Goal: Register for event/course

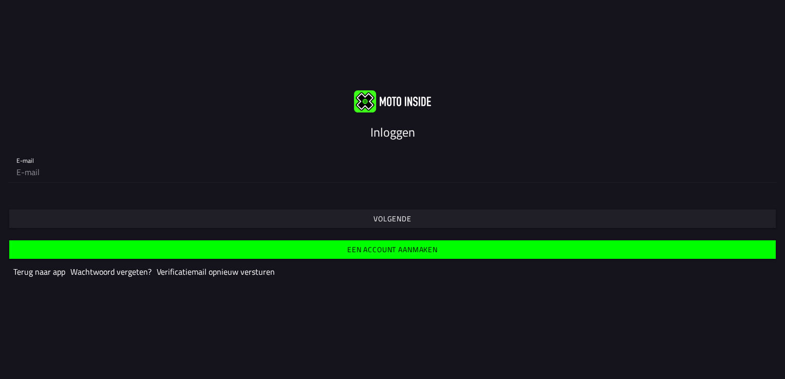
click at [0, 0] on slot "Een account aanmaken" at bounding box center [0, 0] width 0 height 0
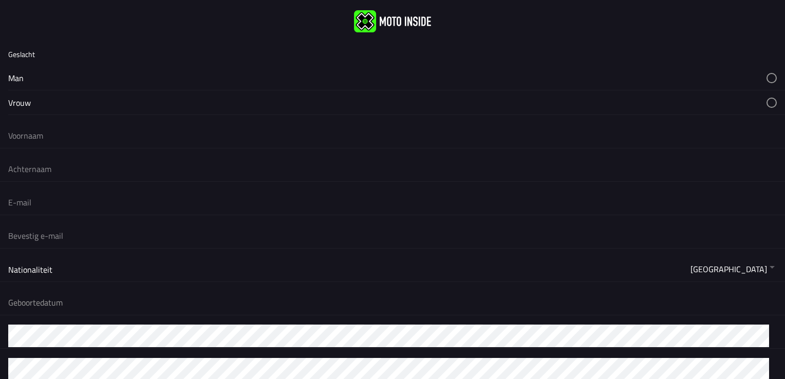
click at [16, 79] on button "button" at bounding box center [396, 78] width 777 height 24
click at [34, 135] on input "text" at bounding box center [392, 135] width 769 height 23
type input "Johan"
click at [13, 170] on input "text" at bounding box center [392, 169] width 769 height 23
type input "Boomaars"
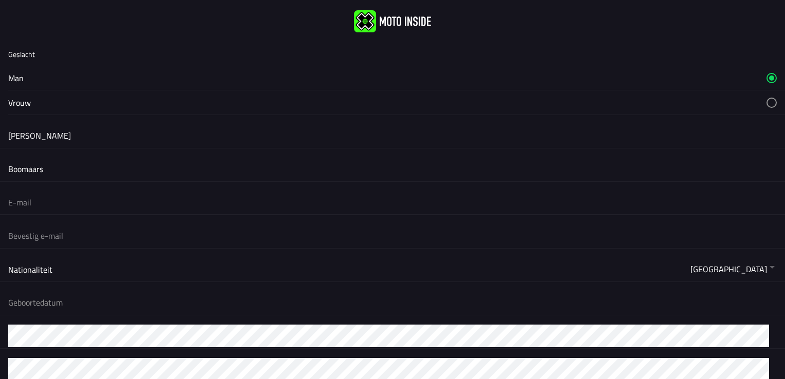
click at [22, 208] on input "email" at bounding box center [392, 202] width 769 height 23
type input "boomaars@ziggo.nl"
click at [52, 270] on button "button" at bounding box center [396, 269] width 777 height 25
click at [49, 301] on button "button" at bounding box center [396, 302] width 777 height 25
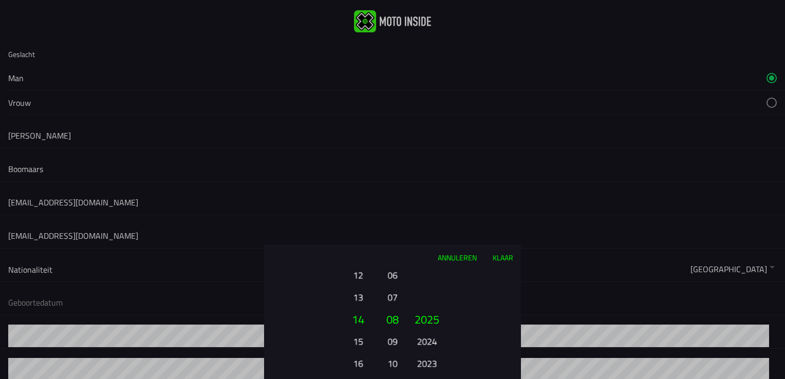
click at [358, 323] on button "14" at bounding box center [358, 319] width 35 height 22
click at [397, 339] on button "09" at bounding box center [392, 342] width 14 height 18
click at [417, 320] on button "2025" at bounding box center [427, 319] width 35 height 22
click at [425, 340] on button "2024" at bounding box center [427, 342] width 28 height 18
click at [425, 340] on button "2023" at bounding box center [427, 342] width 28 height 18
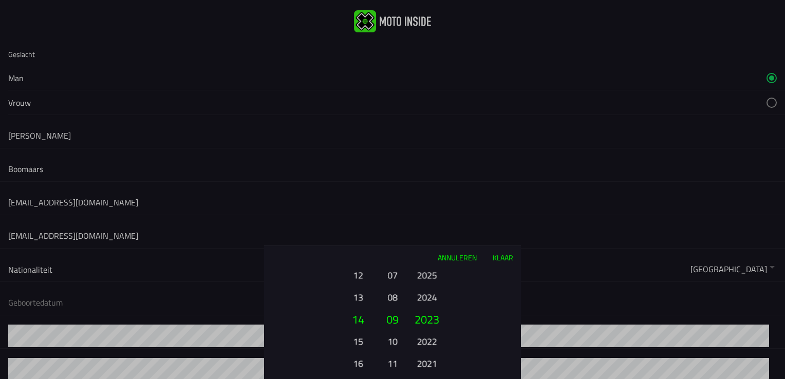
click at [425, 340] on button "2022" at bounding box center [427, 342] width 28 height 18
click at [425, 340] on button "2021" at bounding box center [427, 342] width 28 height 18
click at [425, 340] on button "2020" at bounding box center [427, 342] width 28 height 18
drag, startPoint x: 425, startPoint y: 340, endPoint x: 434, endPoint y: 333, distance: 11.3
click at [434, 333] on button "2019" at bounding box center [427, 342] width 28 height 18
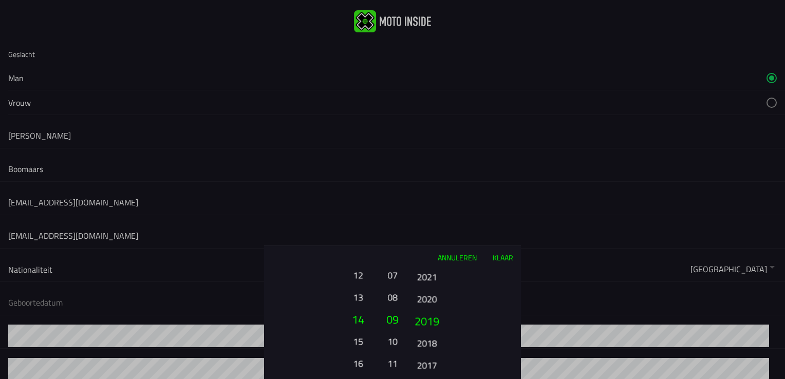
click at [434, 333] on ion-picker-column "2025 2024 2023 2022 2021 2020 2019 2018 2017 2016 2015 2014 2013 2012 2011 2010…" at bounding box center [463, 324] width 116 height 110
click at [427, 356] on ion-picker-column "2025 2024 2023 2022 2021 2020 2019 2018 2017 2016 2015 2014 2013 2012 2011 2010…" at bounding box center [463, 324] width 116 height 110
click at [427, 358] on button "2017" at bounding box center [427, 365] width 28 height 18
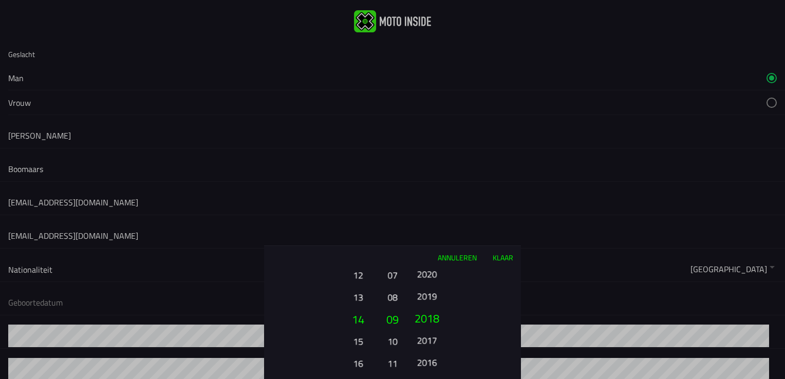
drag, startPoint x: 452, startPoint y: 366, endPoint x: 440, endPoint y: 360, distance: 14.0
click at [445, 363] on ion-picker-column "2025 2024 2023 2022 2021 2020 2019 2018 2017 2016 2015 2014 2013 2012 2011 2010…" at bounding box center [463, 324] width 116 height 110
click at [440, 359] on button "2015" at bounding box center [427, 367] width 28 height 18
click at [448, 367] on ion-picker-column "2025 2024 2023 2022 2021 2020 2019 2018 2017 2016 2015 2014 2013 2012 2011 2010…" at bounding box center [463, 324] width 116 height 110
drag, startPoint x: 448, startPoint y: 339, endPoint x: 442, endPoint y: 58, distance: 281.7
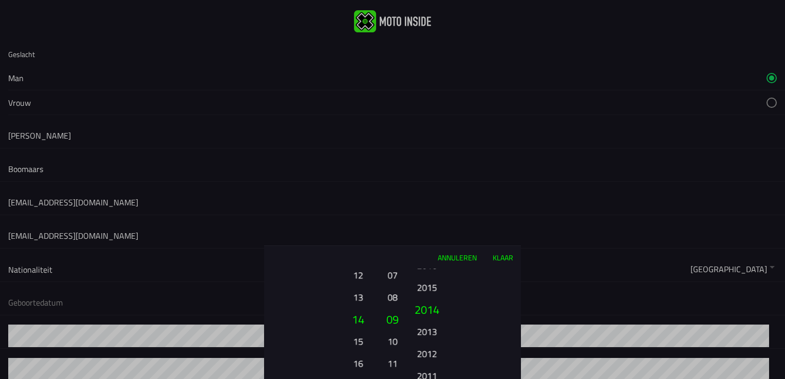
click at [442, 58] on ion-picker "Annuleren Klaar 01 02 03 04 05 06 07 08 09 10 11 12 13 14 15 16 17 18 19 20 21 …" at bounding box center [392, 189] width 785 height 379
drag, startPoint x: 433, startPoint y: 351, endPoint x: 434, endPoint y: 110, distance: 240.5
click at [434, 110] on ion-picker "Annuleren Klaar 01 02 03 04 05 06 07 08 09 10 11 12 13 14 15 16 17 18 19 20 21 …" at bounding box center [392, 189] width 785 height 379
drag, startPoint x: 417, startPoint y: 313, endPoint x: 419, endPoint y: 124, distance: 189.6
click at [419, 124] on ion-picker "Annuleren Klaar 01 02 03 04 05 06 07 08 09 10 11 12 13 14 15 16 17 18 19 20 21 …" at bounding box center [392, 189] width 785 height 379
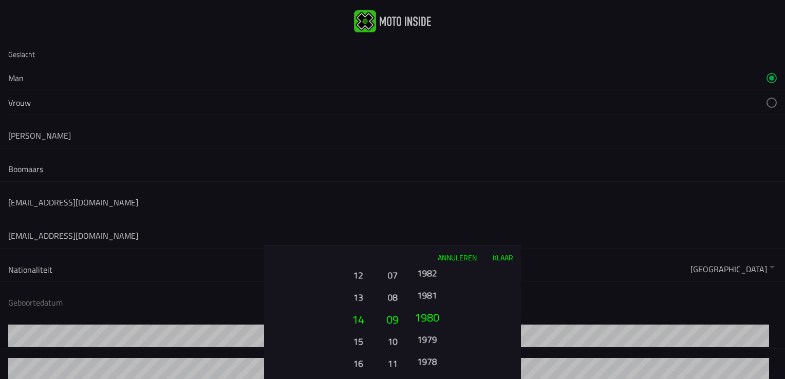
drag, startPoint x: 434, startPoint y: 350, endPoint x: 427, endPoint y: 168, distance: 182.6
click at [427, 168] on ion-picker "Annuleren Klaar 01 02 03 04 05 06 07 08 09 10 11 12 13 14 15 16 17 18 19 20 21 …" at bounding box center [392, 189] width 785 height 379
drag, startPoint x: 434, startPoint y: 363, endPoint x: 433, endPoint y: 176, distance: 187.6
click at [433, 176] on ion-picker "Annuleren Klaar 01 02 03 04 05 06 07 08 09 10 11 12 13 14 15 16 17 18 19 20 21 …" at bounding box center [392, 189] width 785 height 379
drag, startPoint x: 436, startPoint y: 337, endPoint x: 436, endPoint y: 190, distance: 146.5
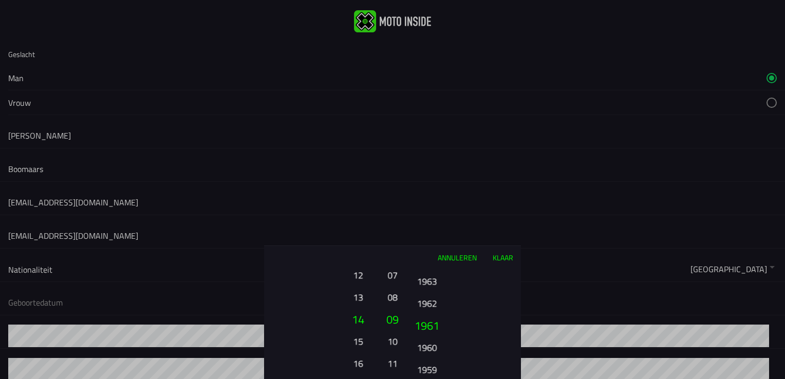
click at [436, 190] on ion-picker "Annuleren Klaar 01 02 03 04 05 06 07 08 09 10 11 12 13 14 15 16 17 18 19 20 21 …" at bounding box center [392, 189] width 785 height 379
drag, startPoint x: 429, startPoint y: 363, endPoint x: 439, endPoint y: 250, distance: 113.0
click at [439, 250] on div "Annuleren Klaar 01 02 03 04 05 06 07 08 09 10 11 12 13 14 15 16 17 18 19 20 21 …" at bounding box center [392, 313] width 257 height 134
drag, startPoint x: 431, startPoint y: 324, endPoint x: 440, endPoint y: 341, distance: 19.1
click at [440, 341] on button "1954" at bounding box center [427, 342] width 28 height 18
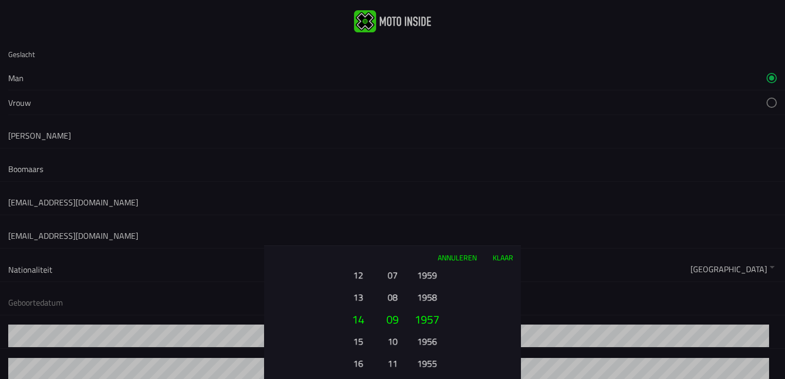
click at [439, 341] on button "1956" at bounding box center [427, 342] width 28 height 18
click at [440, 336] on button "1955" at bounding box center [427, 342] width 28 height 18
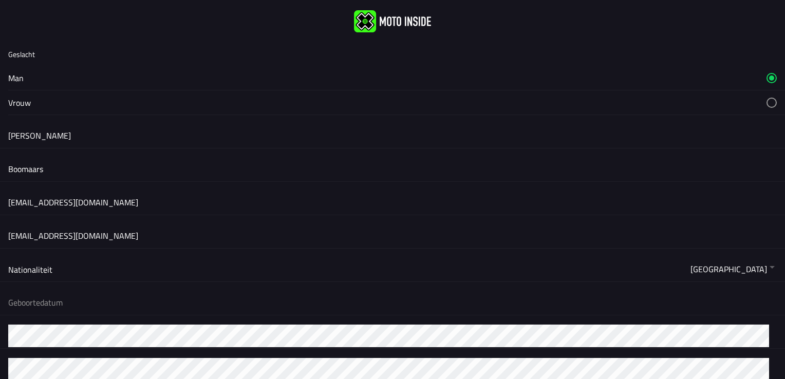
click at [45, 299] on ion-backdrop at bounding box center [392, 189] width 785 height 379
click at [47, 301] on button "button" at bounding box center [396, 302] width 777 height 25
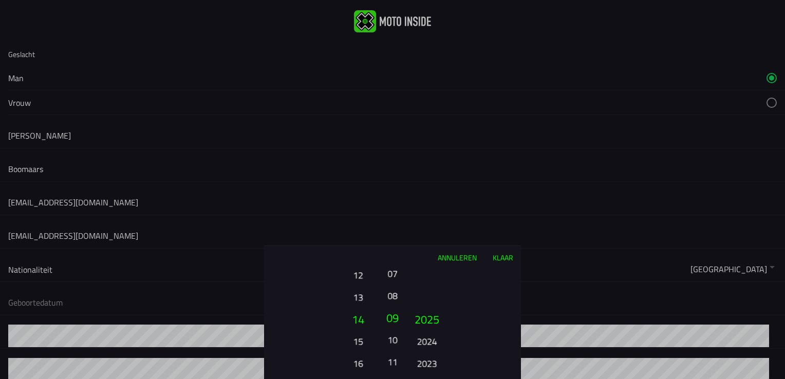
drag, startPoint x: 397, startPoint y: 343, endPoint x: 377, endPoint y: 327, distance: 25.9
click at [378, 320] on div "01 02 03 04 05 06 07 08 09 10 11 12 13 14 15 16 17 18 19 20 21 22 23 24 25 26 2…" at bounding box center [392, 324] width 257 height 110
click at [396, 301] on button "09" at bounding box center [392, 297] width 14 height 18
drag, startPoint x: 430, startPoint y: 333, endPoint x: 429, endPoint y: 309, distance: 23.2
click at [429, 309] on button "2024" at bounding box center [427, 319] width 35 height 22
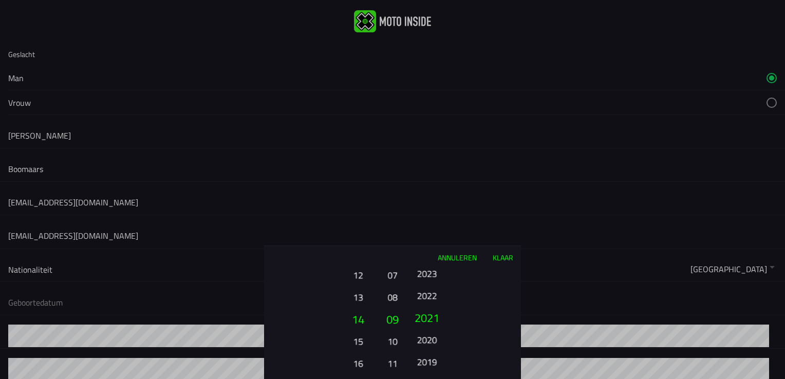
drag, startPoint x: 429, startPoint y: 309, endPoint x: 429, endPoint y: 246, distance: 63.2
click at [429, 246] on div "Annuleren Klaar 01 02 03 04 05 06 07 08 09 10 11 12 13 14 15 16 17 18 19 20 21 …" at bounding box center [392, 313] width 257 height 134
drag, startPoint x: 436, startPoint y: 289, endPoint x: 435, endPoint y: 220, distance: 68.9
click at [435, 220] on ion-picker "Annuleren Klaar 01 02 03 04 05 06 07 08 09 10 11 12 13 14 15 16 17 18 19 20 21 …" at bounding box center [392, 189] width 785 height 379
drag, startPoint x: 427, startPoint y: 305, endPoint x: 421, endPoint y: 208, distance: 97.8
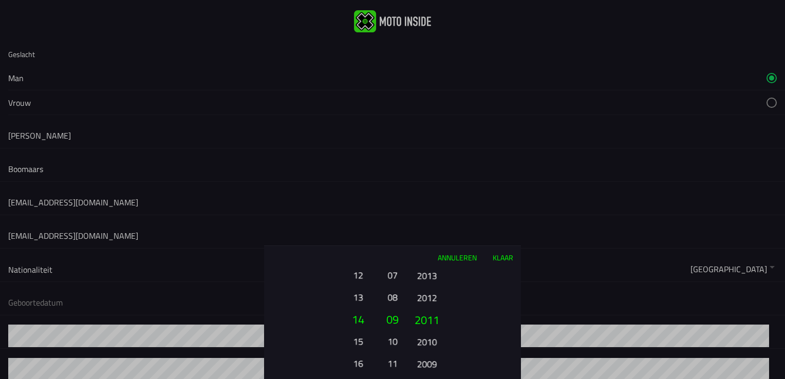
click at [423, 210] on ion-picker "Annuleren Klaar 01 02 03 04 05 06 07 08 09 10 11 12 13 14 15 16 17 18 19 20 21 …" at bounding box center [392, 189] width 785 height 379
drag, startPoint x: 429, startPoint y: 268, endPoint x: 421, endPoint y: 201, distance: 67.3
click at [421, 202] on ion-picker "Annuleren Klaar 01 02 03 04 05 06 07 08 09 10 11 12 13 14 15 16 17 18 19 20 21 …" at bounding box center [392, 189] width 785 height 379
drag, startPoint x: 441, startPoint y: 291, endPoint x: 450, endPoint y: 165, distance: 126.7
click at [447, 167] on ion-picker "Annuleren Klaar 01 02 03 04 05 06 07 08 09 10 11 12 13 14 15 16 17 18 19 20 21 …" at bounding box center [392, 189] width 785 height 379
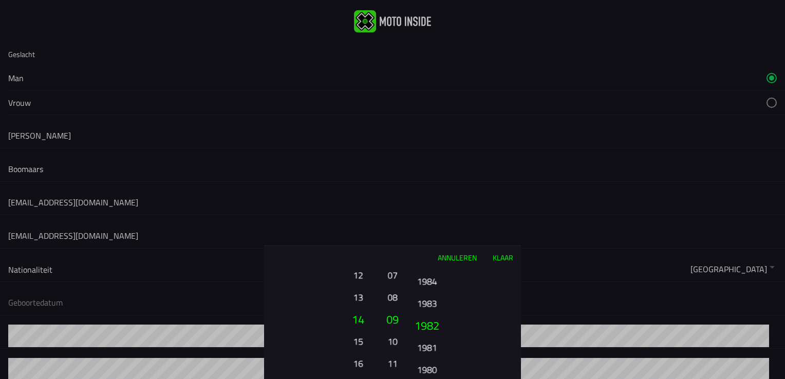
drag, startPoint x: 422, startPoint y: 369, endPoint x: 439, endPoint y: 87, distance: 282.1
click at [439, 87] on ion-picker "Annuleren Klaar 01 02 03 04 05 06 07 08 09 10 11 12 13 14 15 16 17 18 19 20 21 …" at bounding box center [392, 189] width 785 height 379
drag, startPoint x: 432, startPoint y: 292, endPoint x: 428, endPoint y: 67, distance: 225.1
click at [428, 67] on ion-picker "Annuleren Klaar 01 02 03 04 05 06 07 08 09 10 11 12 13 14 15 16 17 18 19 20 21 …" at bounding box center [392, 189] width 785 height 379
drag, startPoint x: 423, startPoint y: 356, endPoint x: 388, endPoint y: 67, distance: 291.5
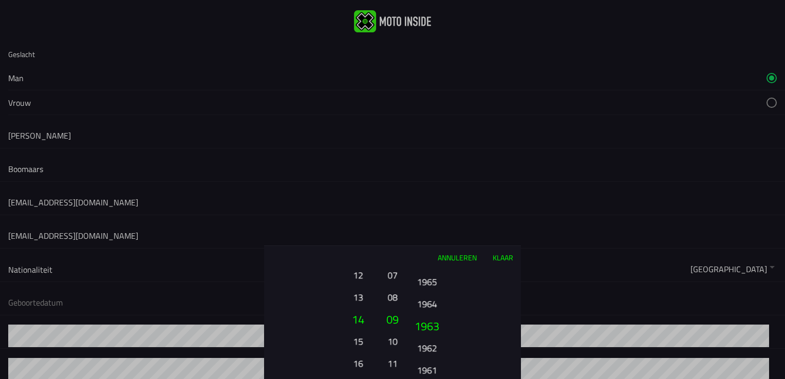
click at [393, 69] on ion-picker "Annuleren Klaar 01 02 03 04 05 06 07 08 09 10 11 12 13 14 15 16 17 18 19 20 21 …" at bounding box center [392, 189] width 785 height 379
click at [438, 276] on button "1955" at bounding box center [427, 275] width 28 height 18
click at [504, 253] on button "Klaar" at bounding box center [503, 257] width 36 height 23
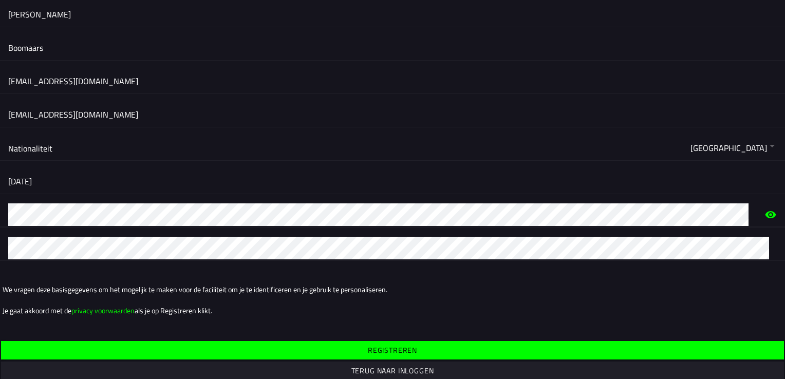
scroll to position [134, 0]
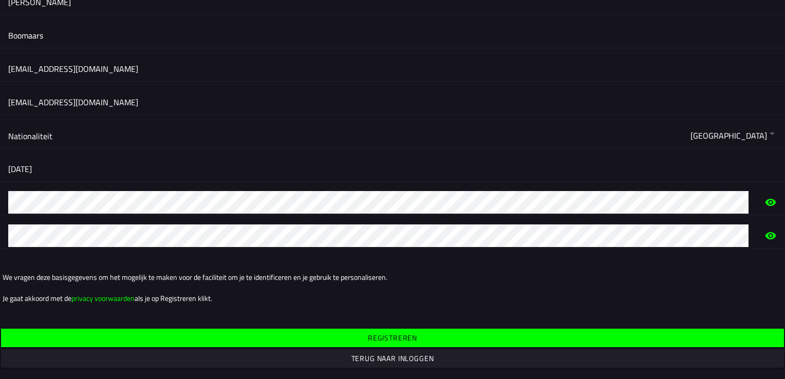
click at [349, 343] on span "Registreren" at bounding box center [392, 338] width 767 height 19
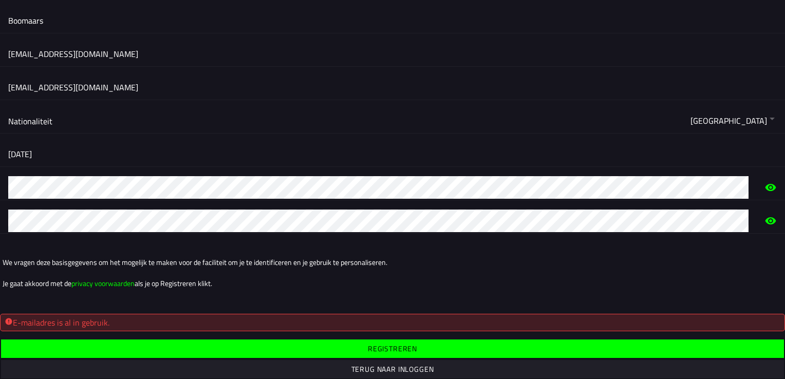
scroll to position [159, 0]
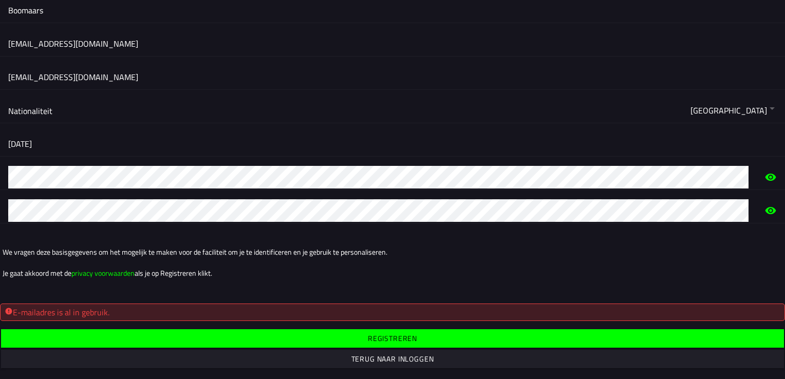
click at [0, 0] on slot "Terug naar inloggen" at bounding box center [0, 0] width 0 height 0
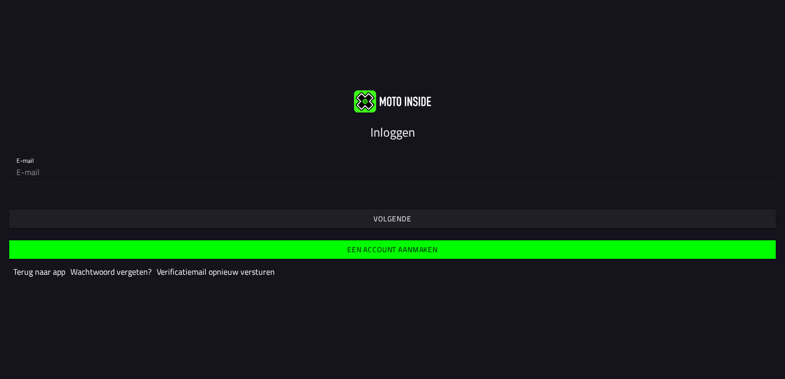
click at [0, 0] on slot "Inloggen" at bounding box center [0, 0] width 0 height 0
click at [0, 0] on slot "Volgende" at bounding box center [0, 0] width 0 height 0
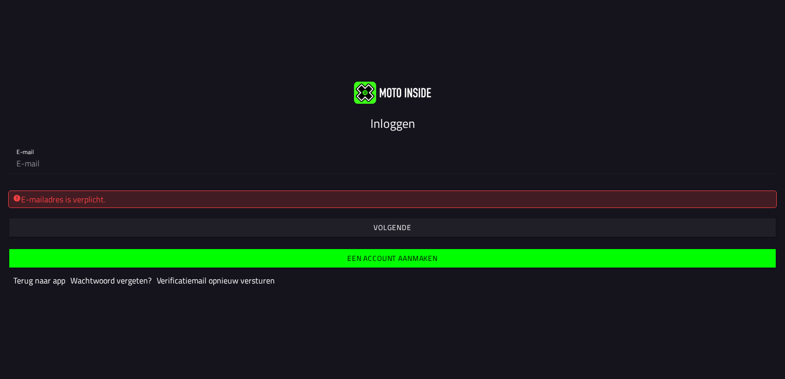
click at [85, 197] on font "E-mailadres is verplicht." at bounding box center [63, 199] width 84 height 12
click at [59, 155] on input "email" at bounding box center [392, 163] width 752 height 21
type input "boomaars@ziggo.nl"
click at [0, 0] on slot "Volgende" at bounding box center [0, 0] width 0 height 0
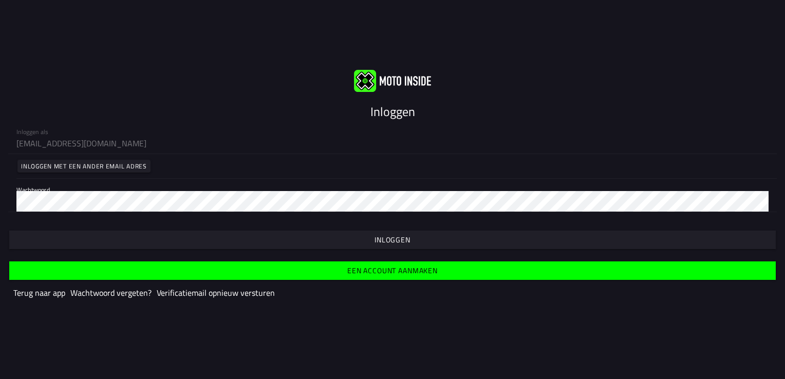
click at [0, 0] on slot "Een account aanmaken" at bounding box center [0, 0] width 0 height 0
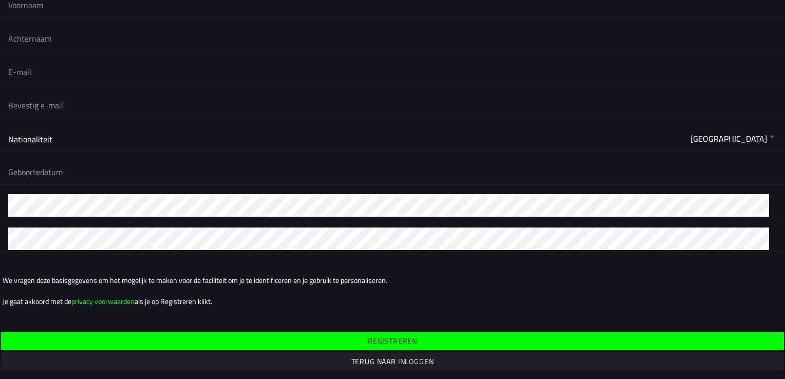
scroll to position [134, 0]
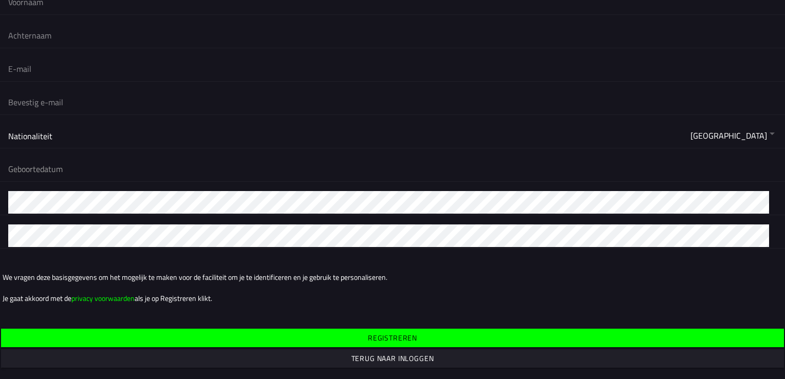
click at [0, 0] on slot "Terug naar inloggen" at bounding box center [0, 0] width 0 height 0
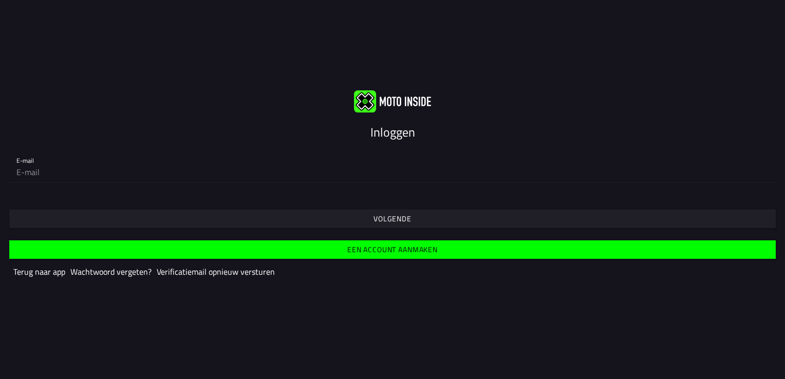
click at [0, 0] on slot "Volgende" at bounding box center [0, 0] width 0 height 0
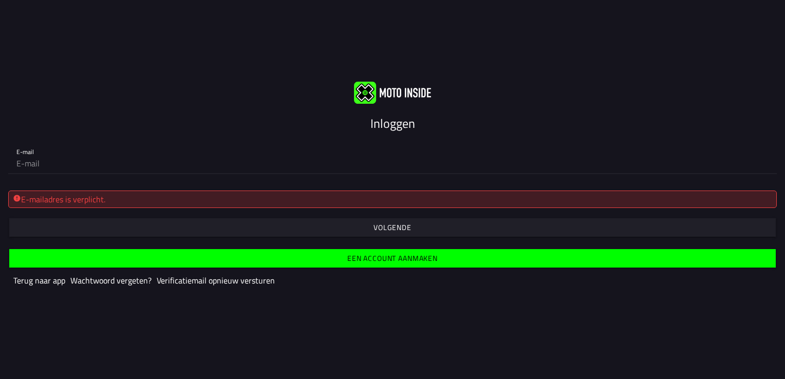
click at [39, 157] on input "email" at bounding box center [392, 163] width 752 height 21
type input "tijdwaarnemingwbmc@gmail.com"
click at [0, 0] on slot "Volgende" at bounding box center [0, 0] width 0 height 0
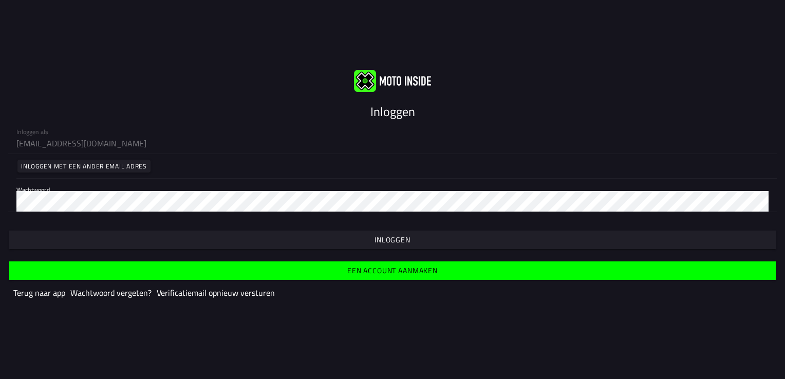
click at [0, 0] on slot "Inloggen" at bounding box center [0, 0] width 0 height 0
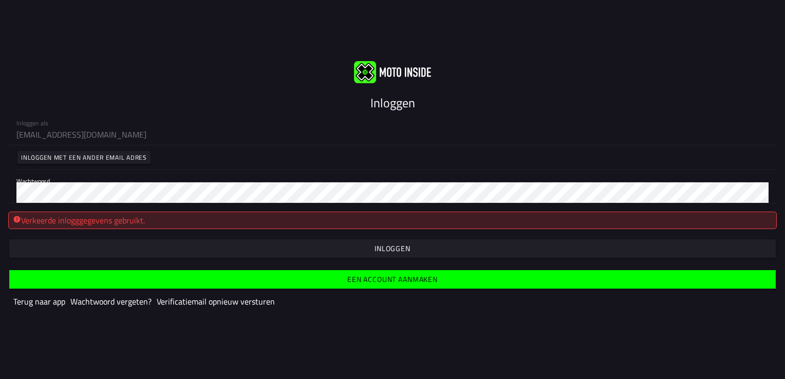
click at [0, 0] on slot "Een account aanmaken" at bounding box center [0, 0] width 0 height 0
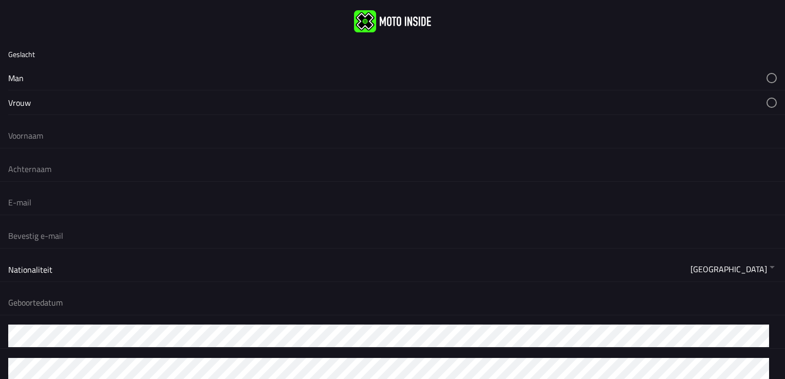
click at [491, 333] on form "Geslacht Man Vrouw Nationaliteit Afghanistan Åland-eilanden Albanië Algerije Am…" at bounding box center [392, 262] width 785 height 438
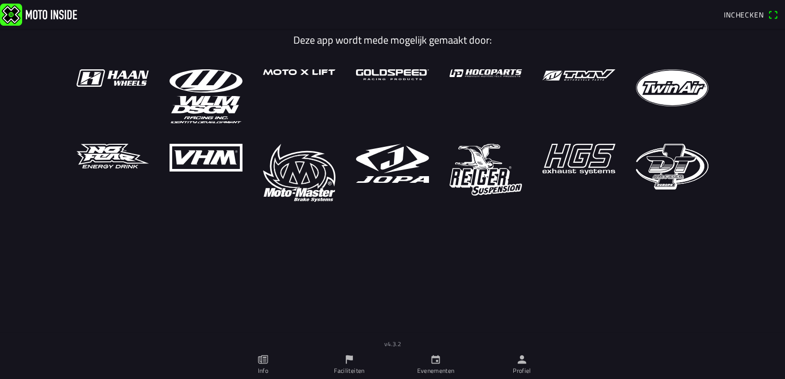
click at [436, 370] on ion-label "Evenementen" at bounding box center [436, 370] width 38 height 9
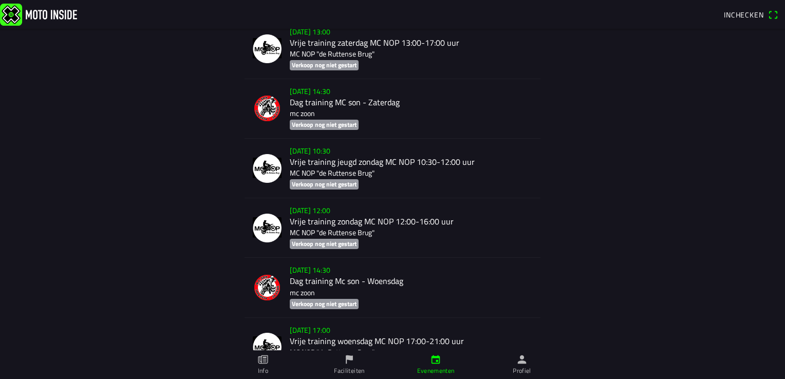
scroll to position [3556, 0]
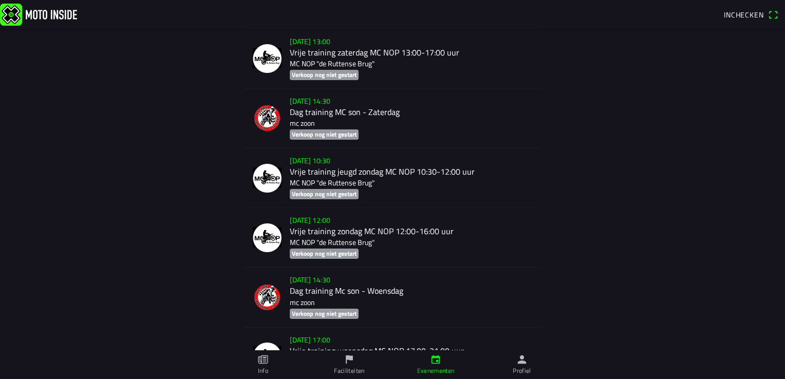
click at [311, 181] on div "[DATE] 10:30 Vrije training jeugd zondag MC NOP 10:30-12:00 uur MC NOP "de Rutt…" at bounding box center [411, 178] width 243 height 59
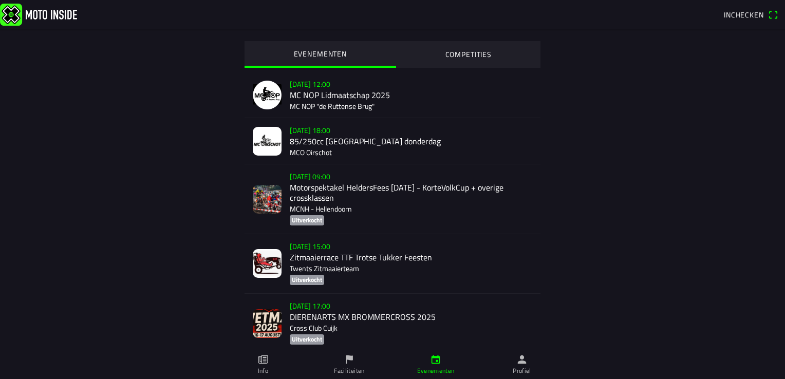
click at [315, 101] on div "[DATE] 12:00 MC NOP Lidmaatschap 2025 MC NOP "de Ruttense Brug"" at bounding box center [411, 95] width 243 height 46
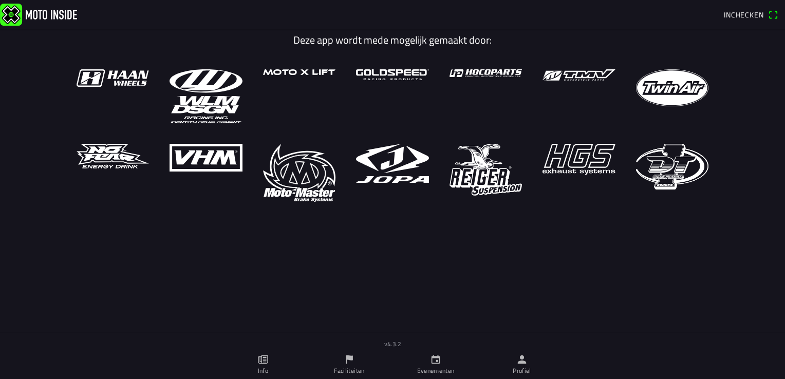
click at [431, 363] on icon "kalender" at bounding box center [435, 359] width 11 height 11
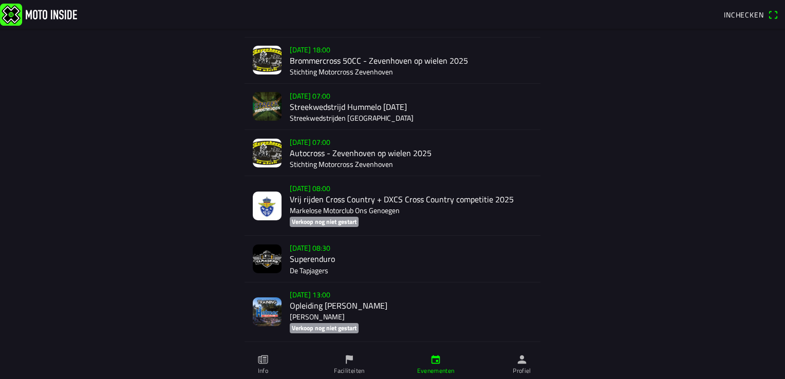
scroll to position [3838, 0]
